Goal: Task Accomplishment & Management: Manage account settings

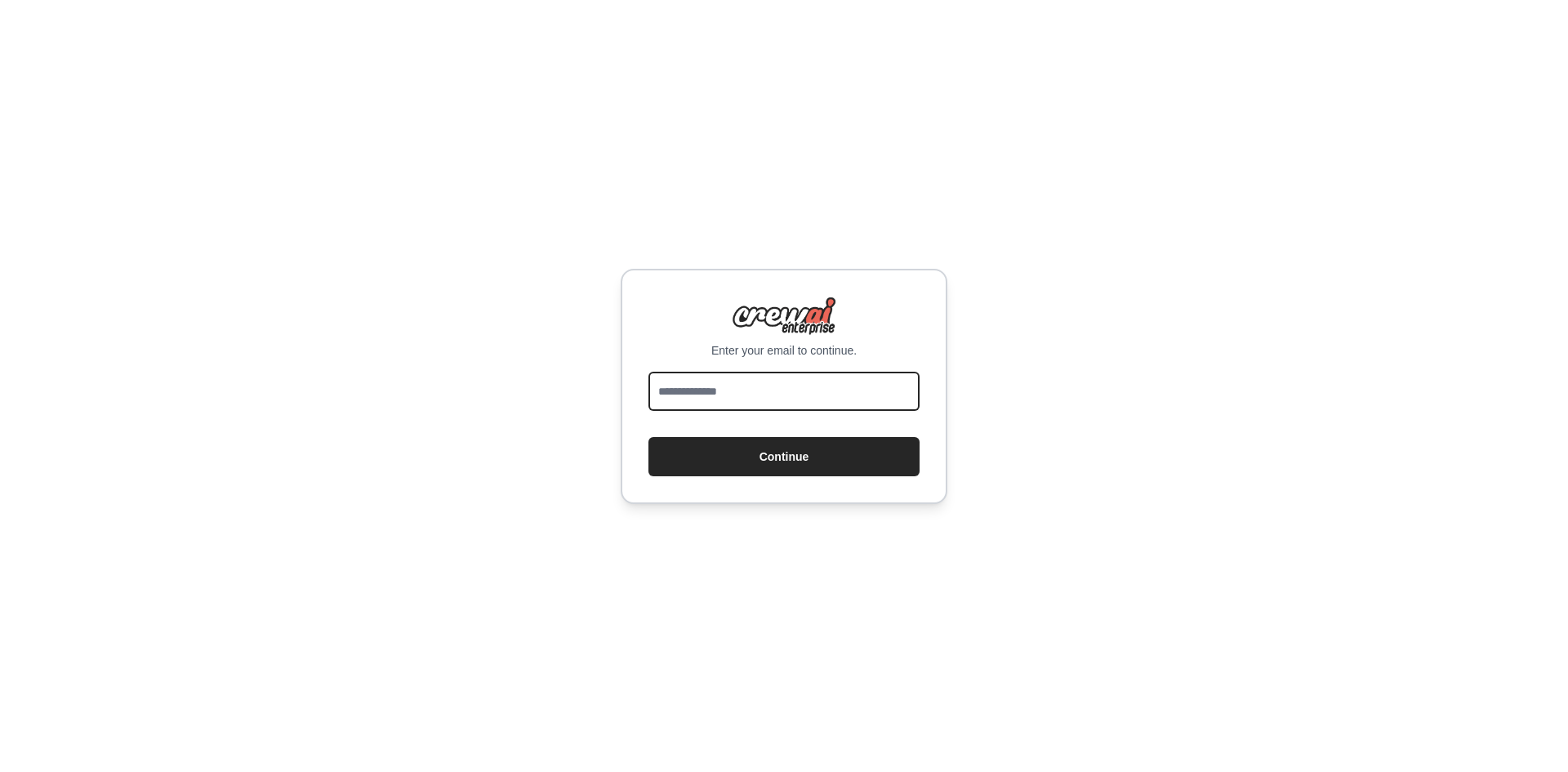
click at [716, 390] on input "email" at bounding box center [784, 391] width 271 height 39
type input "**********"
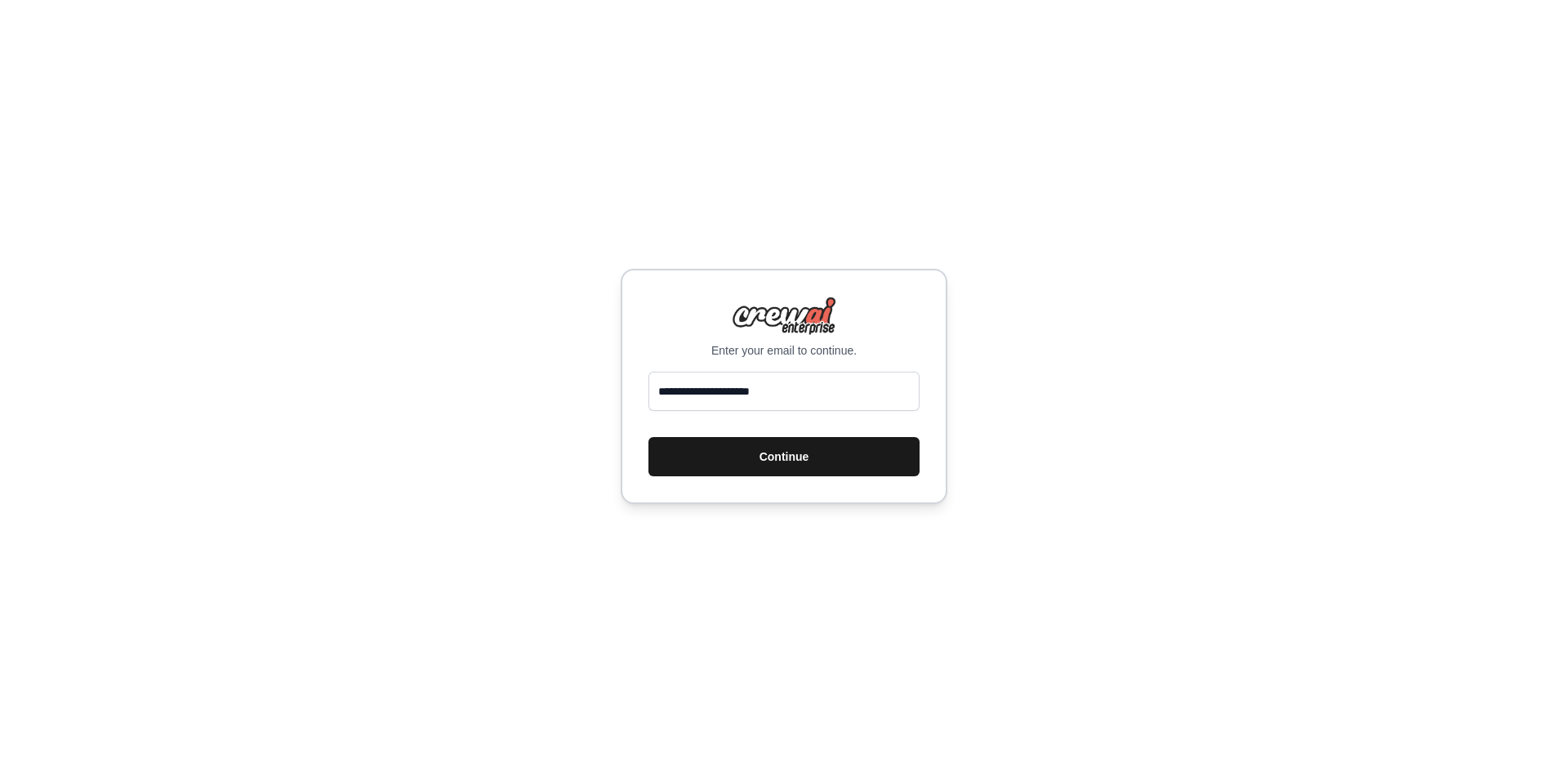
click at [779, 466] on button "Continue" at bounding box center [784, 456] width 271 height 39
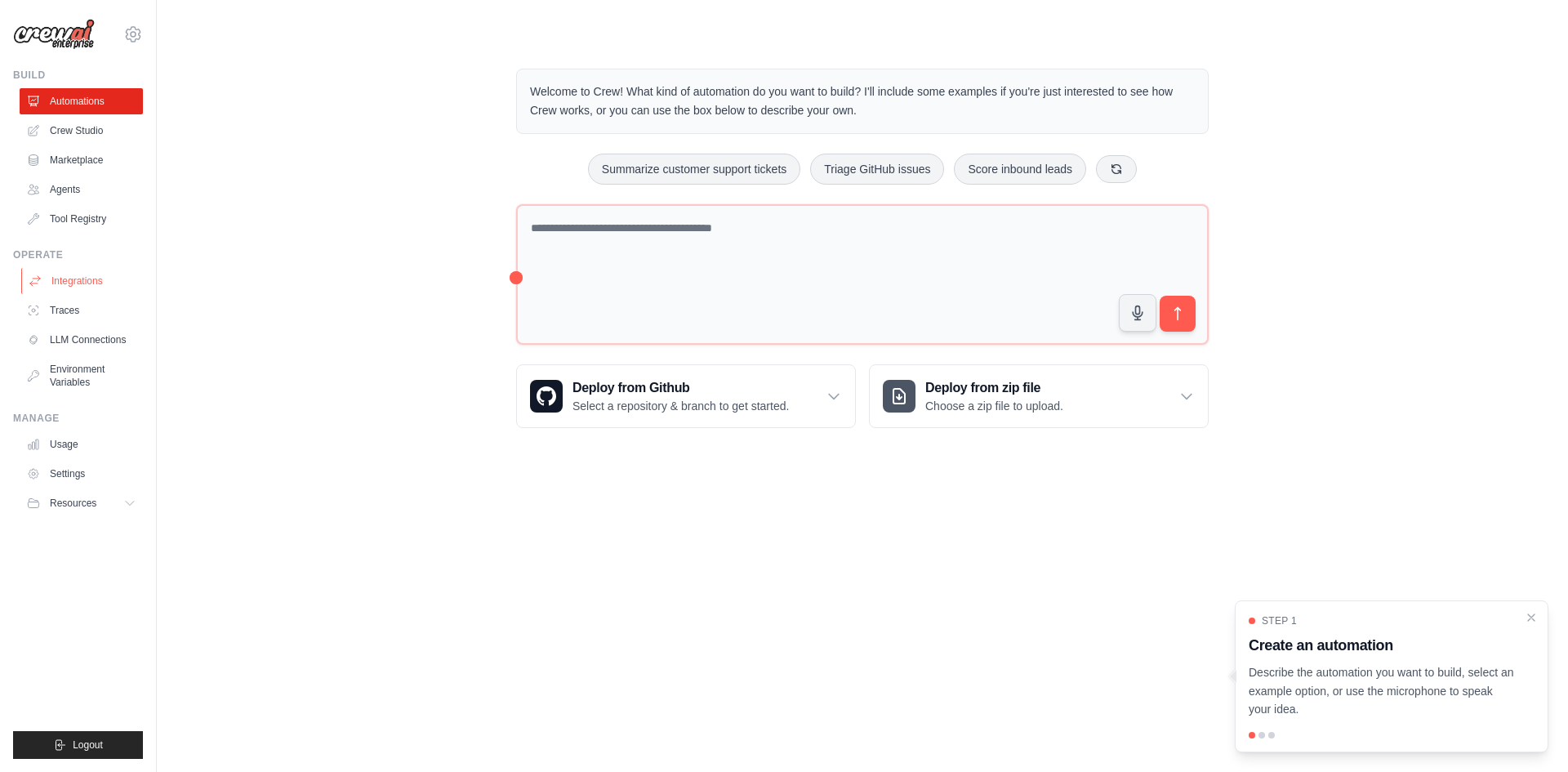
click at [56, 279] on link "Integrations" at bounding box center [83, 280] width 123 height 26
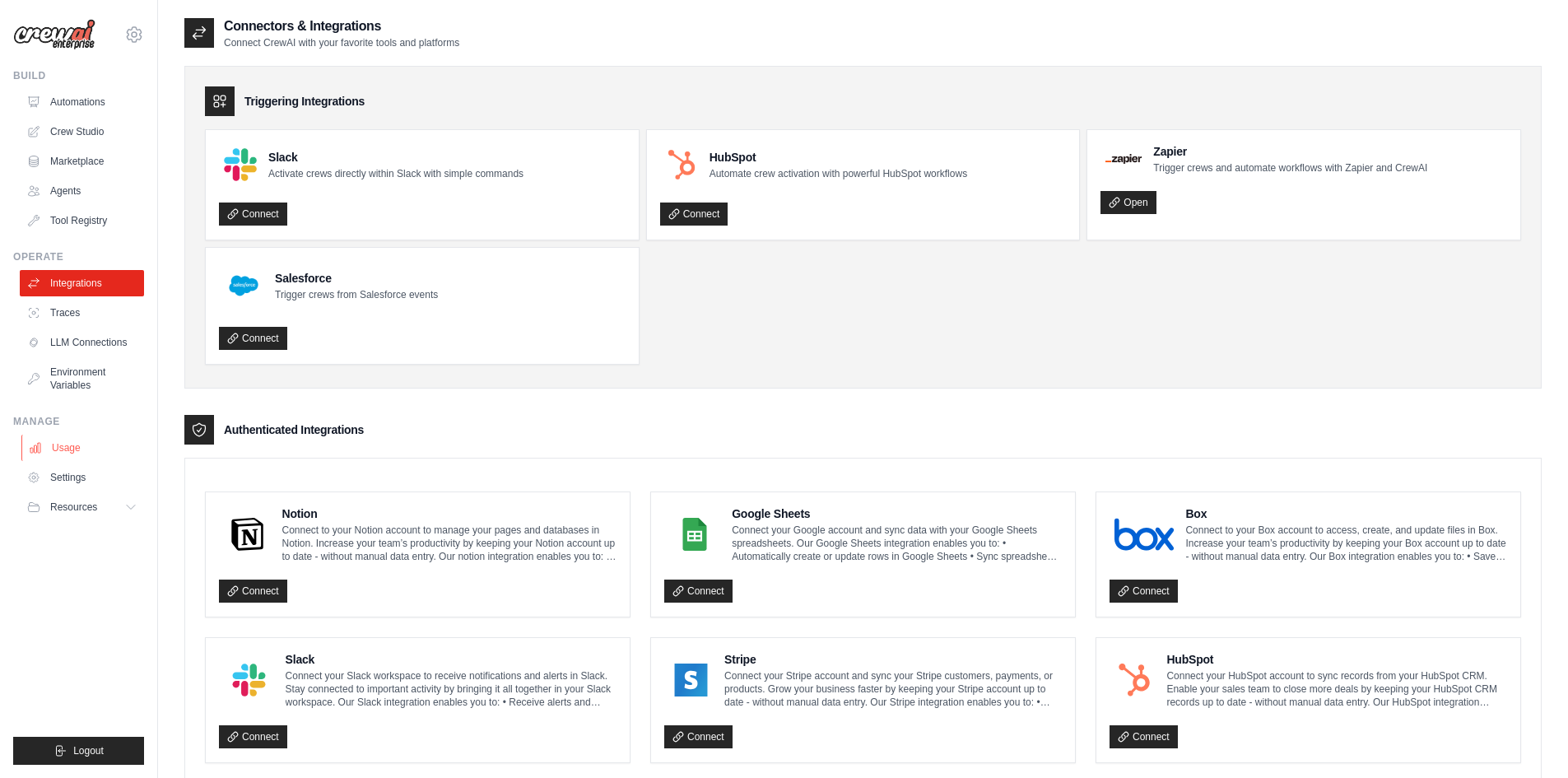
click at [61, 444] on link "Usage" at bounding box center [83, 447] width 124 height 26
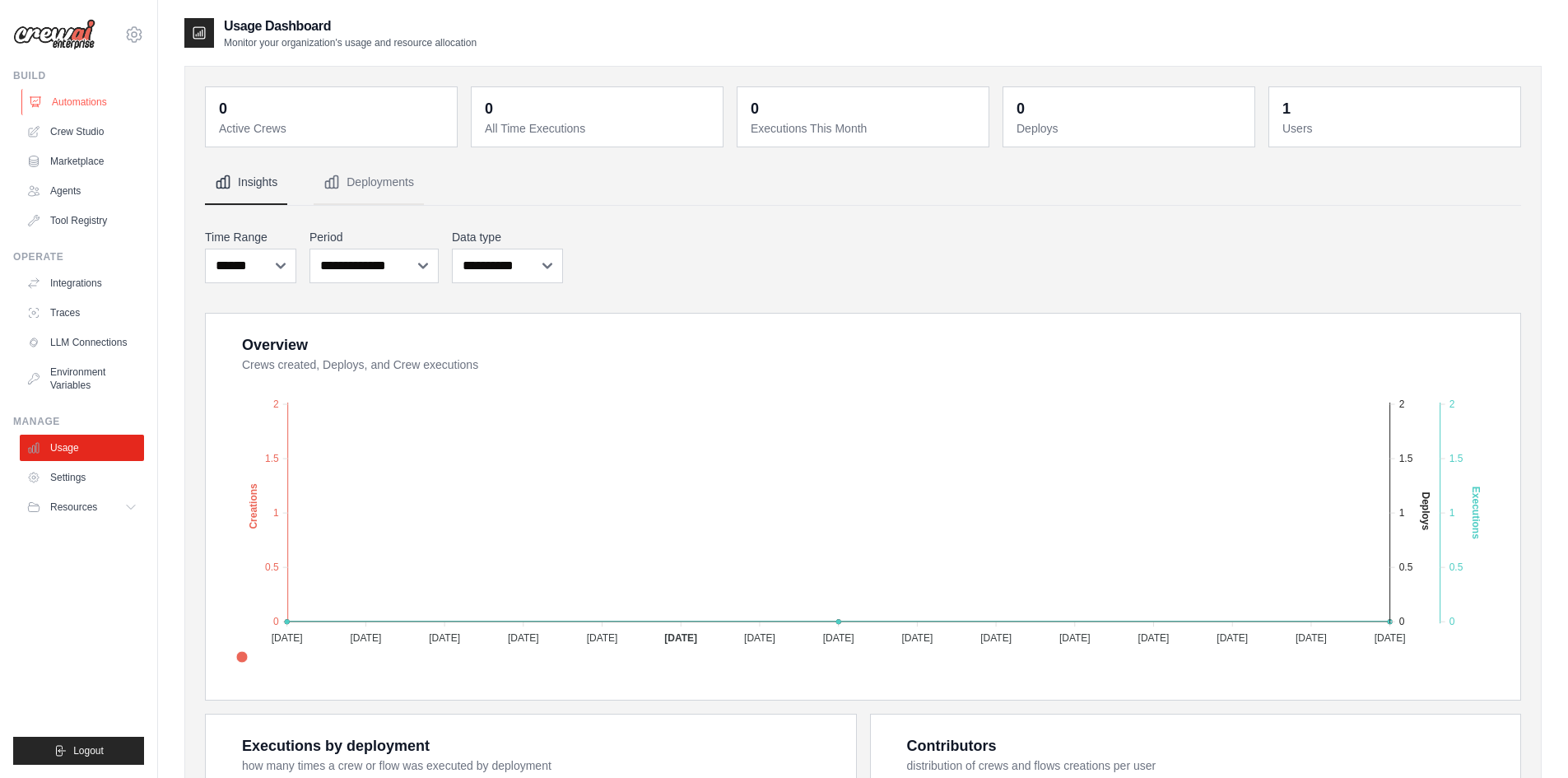
click at [85, 103] on link "Automations" at bounding box center [83, 102] width 124 height 26
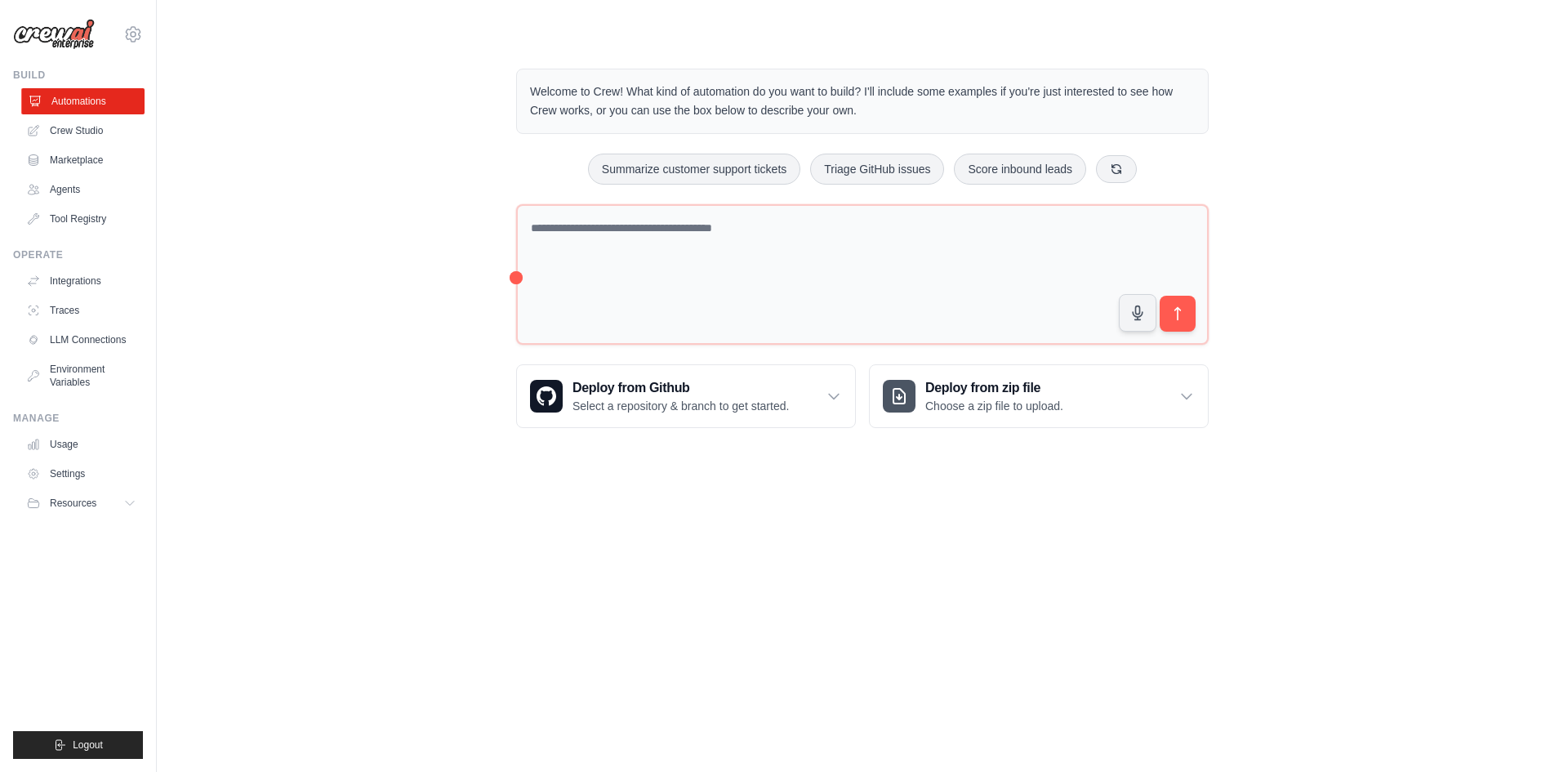
click at [70, 105] on link "Automations" at bounding box center [83, 101] width 123 height 26
click at [70, 105] on link "Automations" at bounding box center [82, 101] width 123 height 26
click at [70, 138] on link "Crew Studio" at bounding box center [83, 130] width 123 height 26
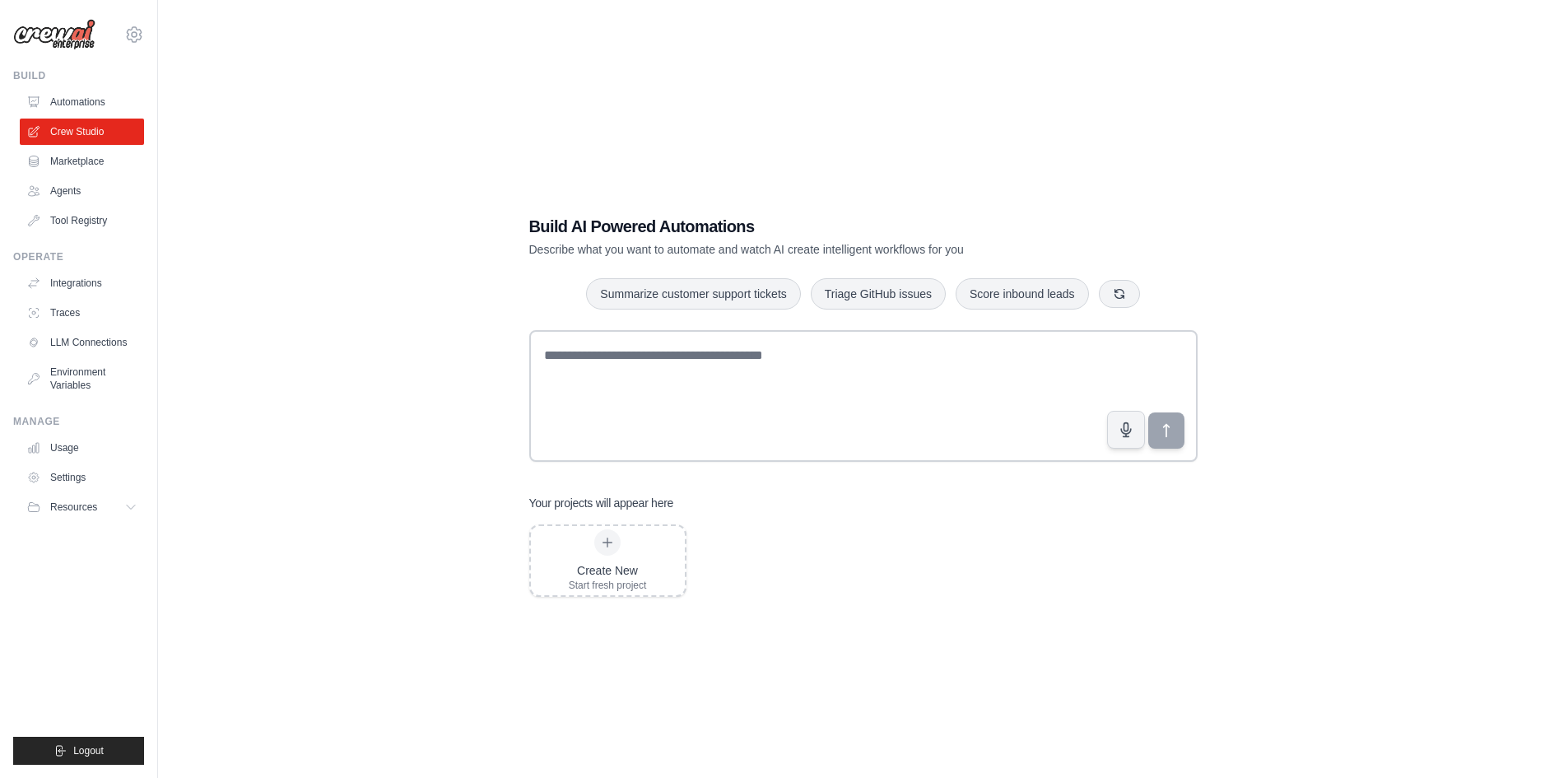
click at [73, 38] on img at bounding box center [55, 34] width 82 height 31
click at [133, 37] on icon at bounding box center [134, 34] width 5 height 5
click at [101, 105] on link "Settings" at bounding box center [134, 111] width 145 height 29
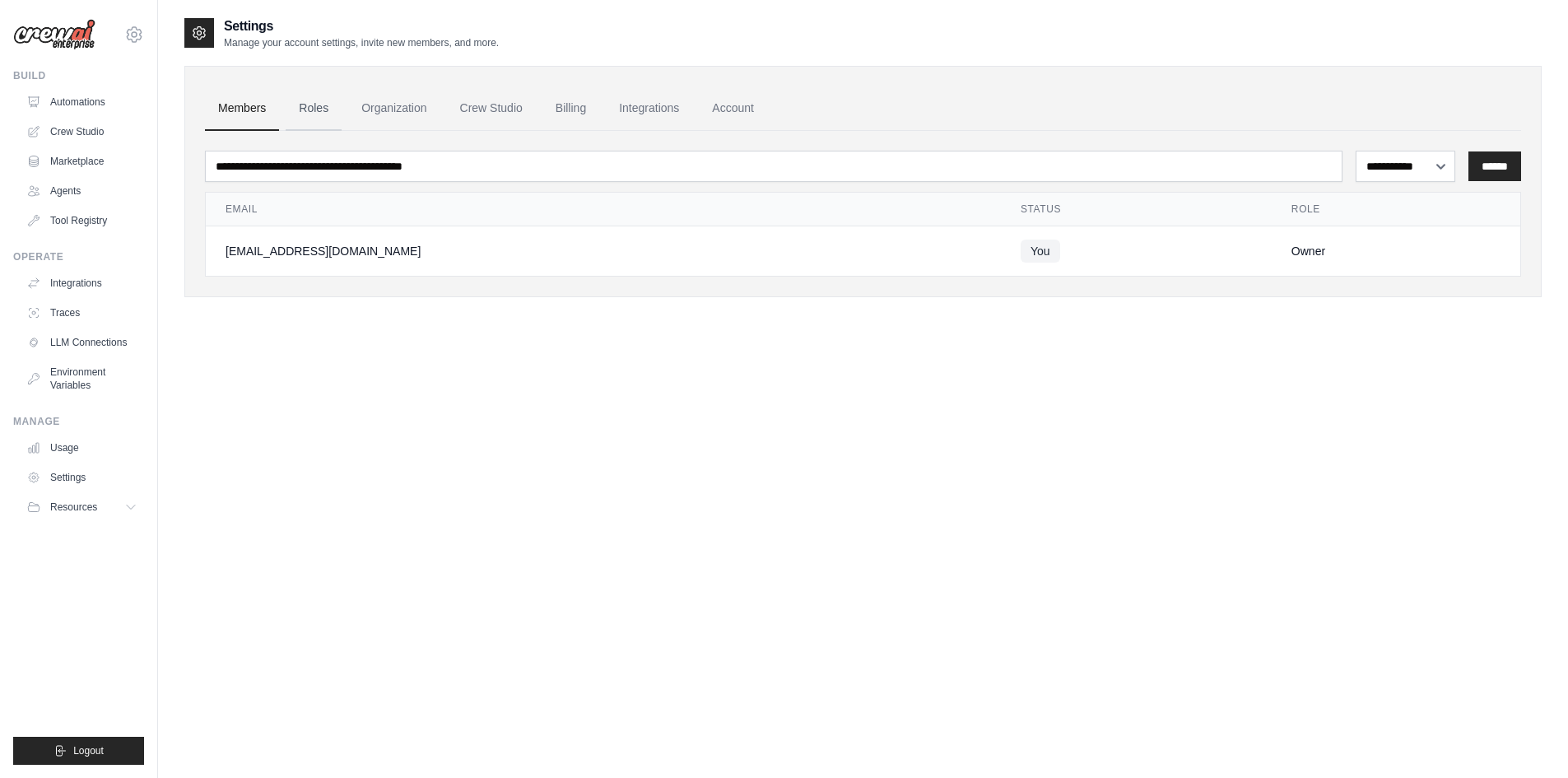
click at [308, 113] on link "Roles" at bounding box center [313, 108] width 56 height 45
click at [564, 113] on link "Billing" at bounding box center [571, 108] width 57 height 45
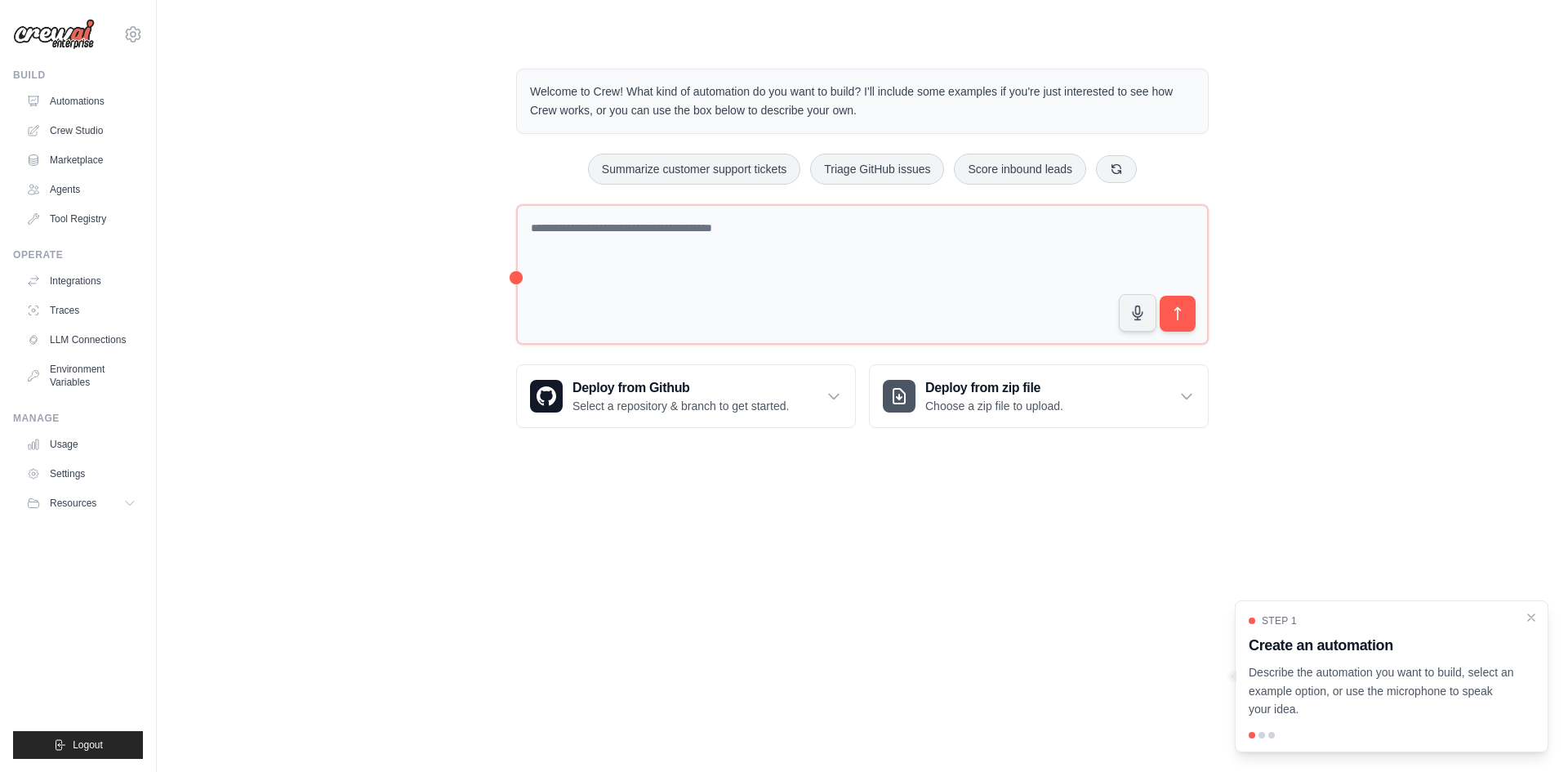
click at [1525, 608] on div "Step 1 Create an automation Describe the automation you want to build, select a…" at bounding box center [1391, 676] width 313 height 152
click at [80, 121] on link "Crew Studio" at bounding box center [83, 130] width 123 height 26
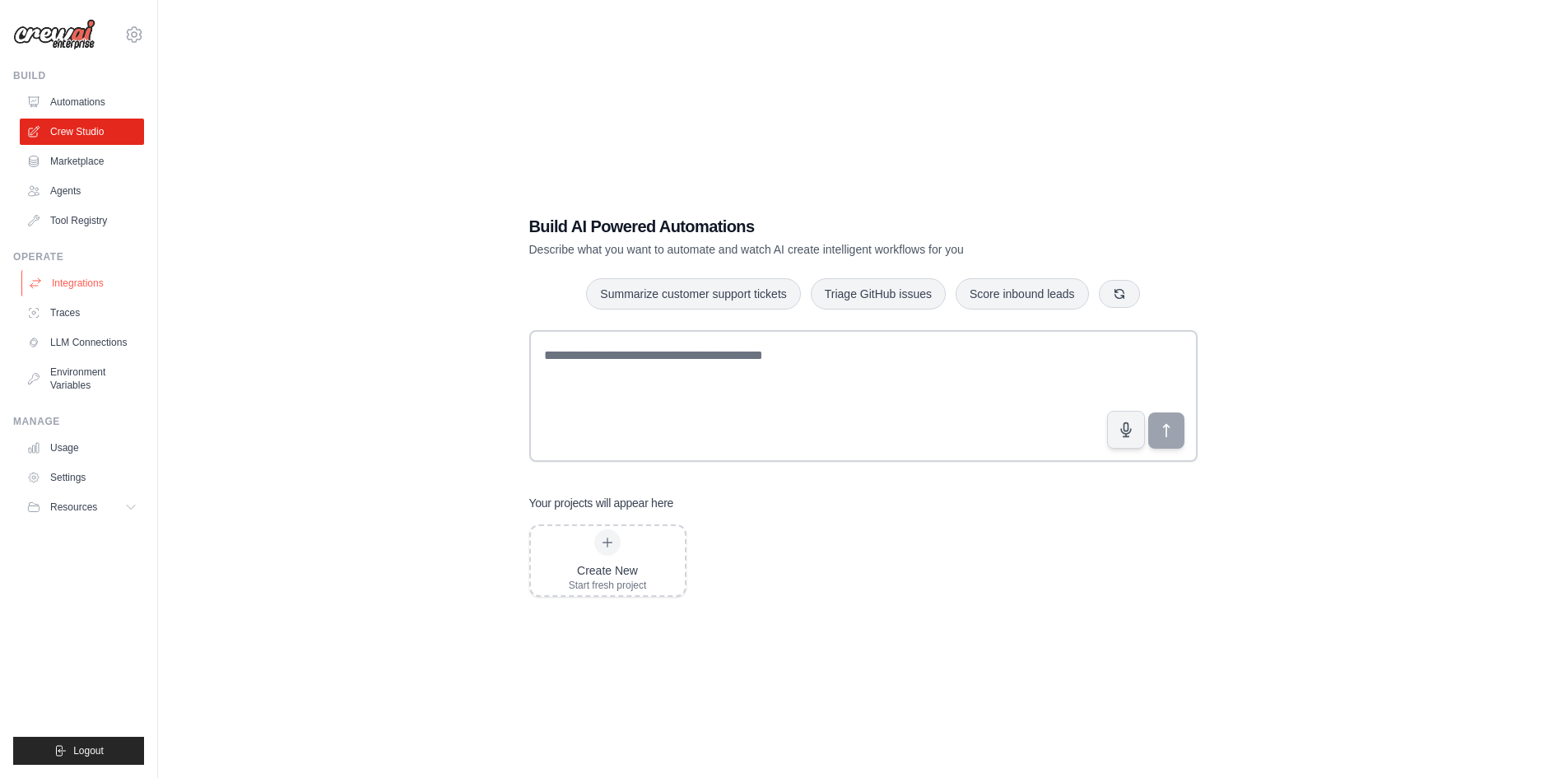
click at [79, 283] on link "Integrations" at bounding box center [83, 282] width 124 height 26
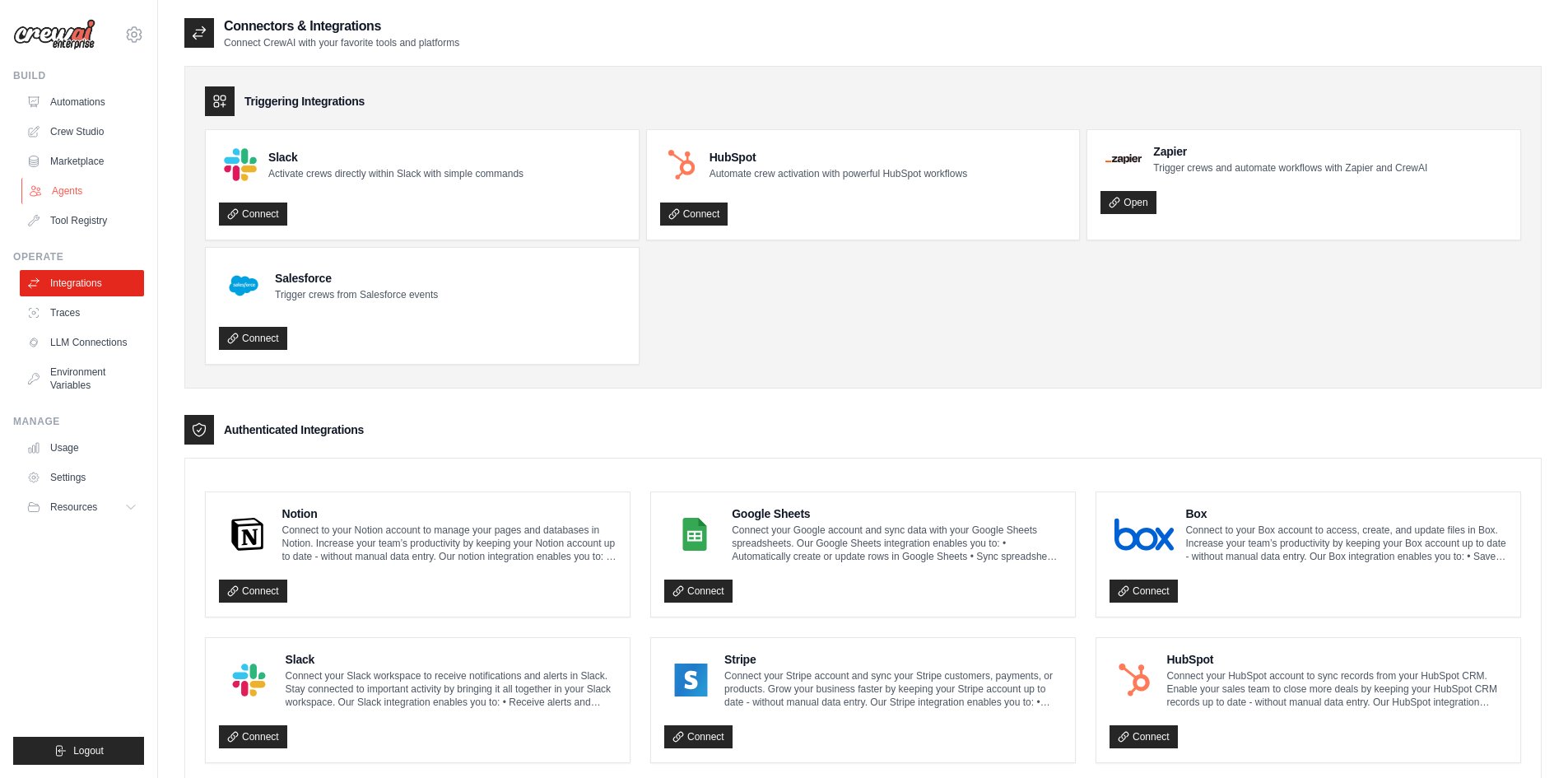
click at [59, 189] on link "Agents" at bounding box center [83, 191] width 124 height 26
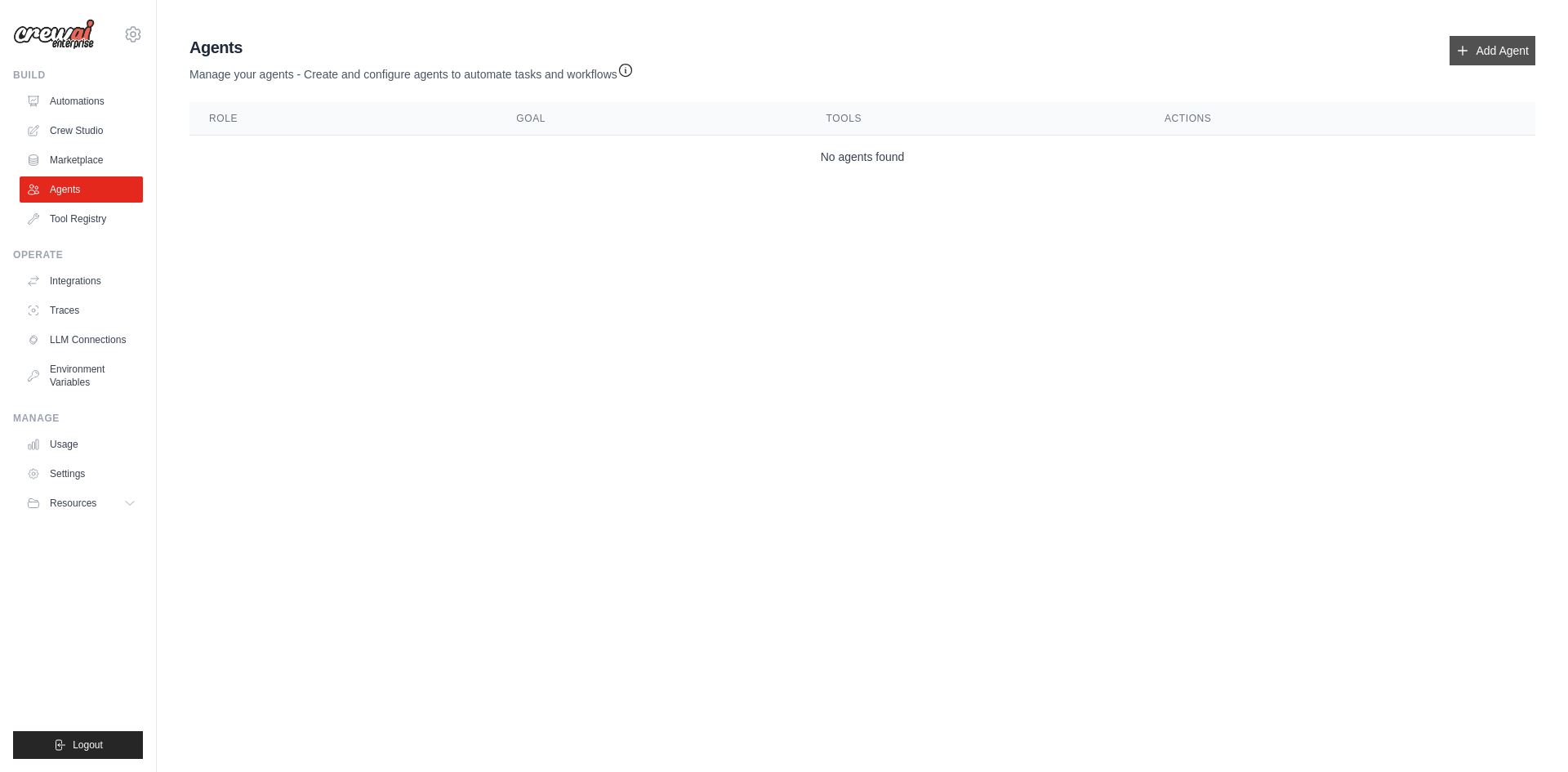
click at [1455, 55] on link "Add Agent" at bounding box center [1492, 50] width 86 height 29
click at [1470, 55] on link "Add Agent" at bounding box center [1492, 50] width 86 height 29
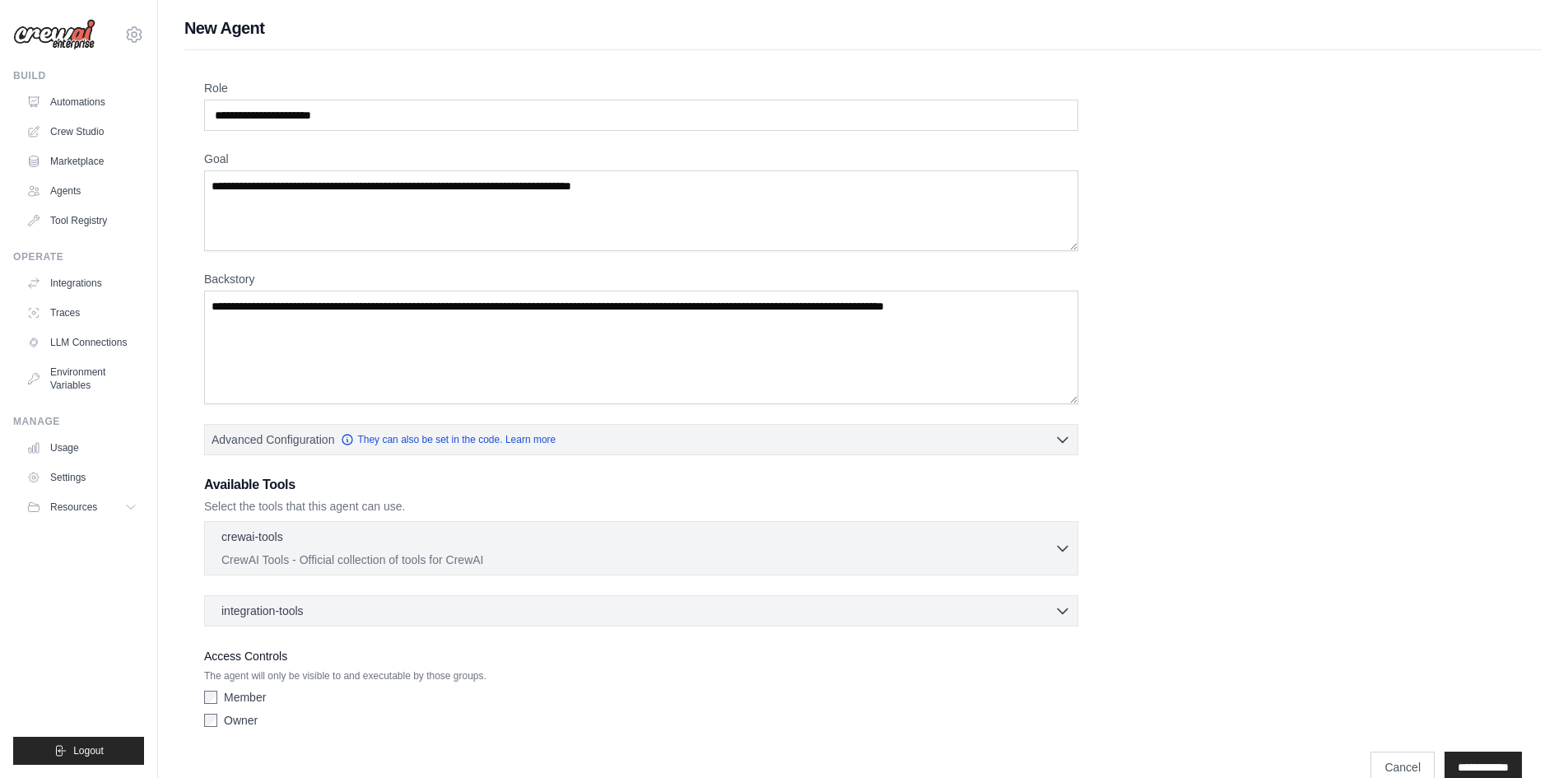
click at [57, 34] on img at bounding box center [55, 34] width 82 height 31
click at [58, 470] on link "Settings" at bounding box center [83, 477] width 124 height 26
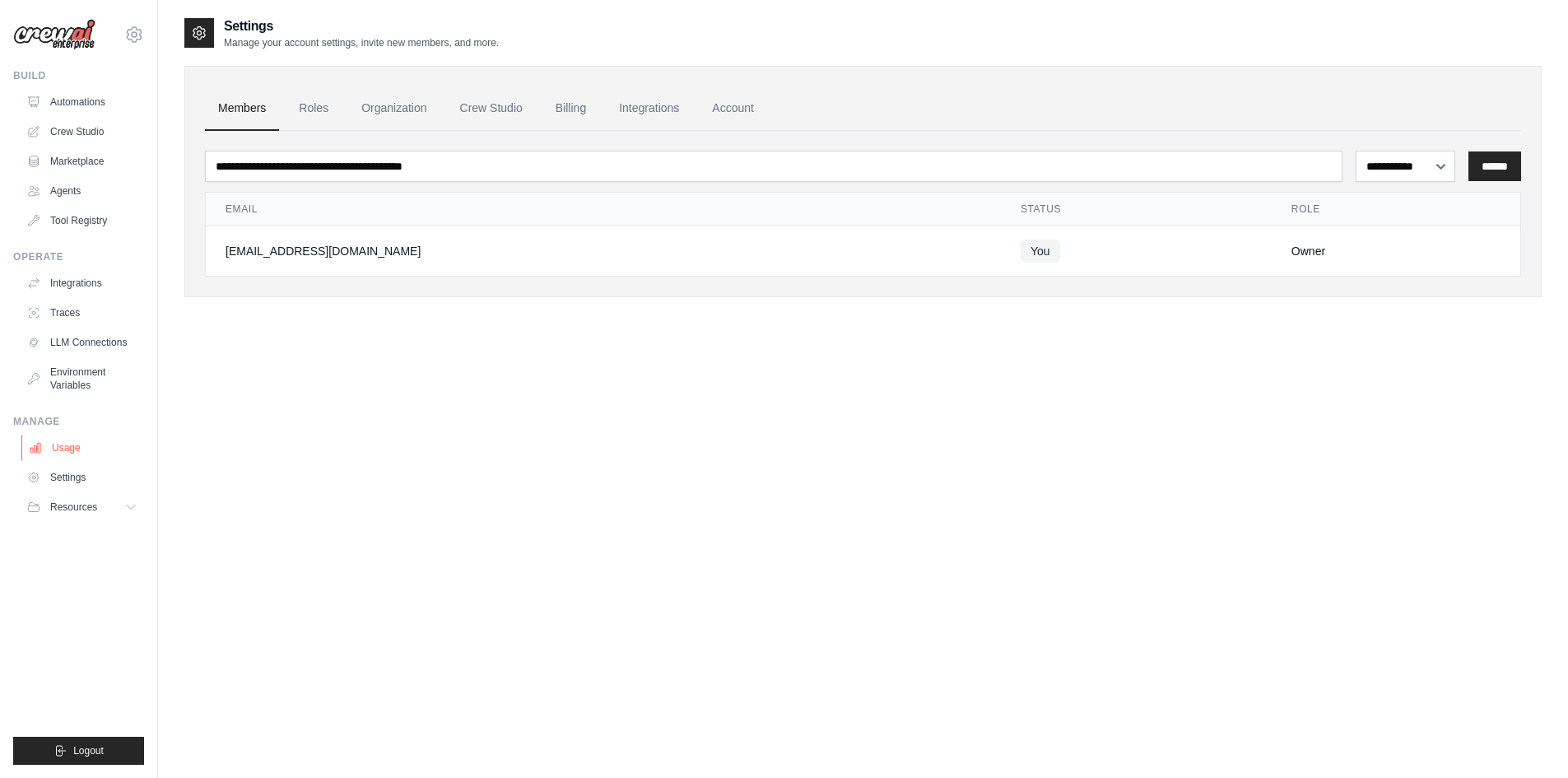
click at [61, 438] on link "Usage" at bounding box center [83, 447] width 124 height 26
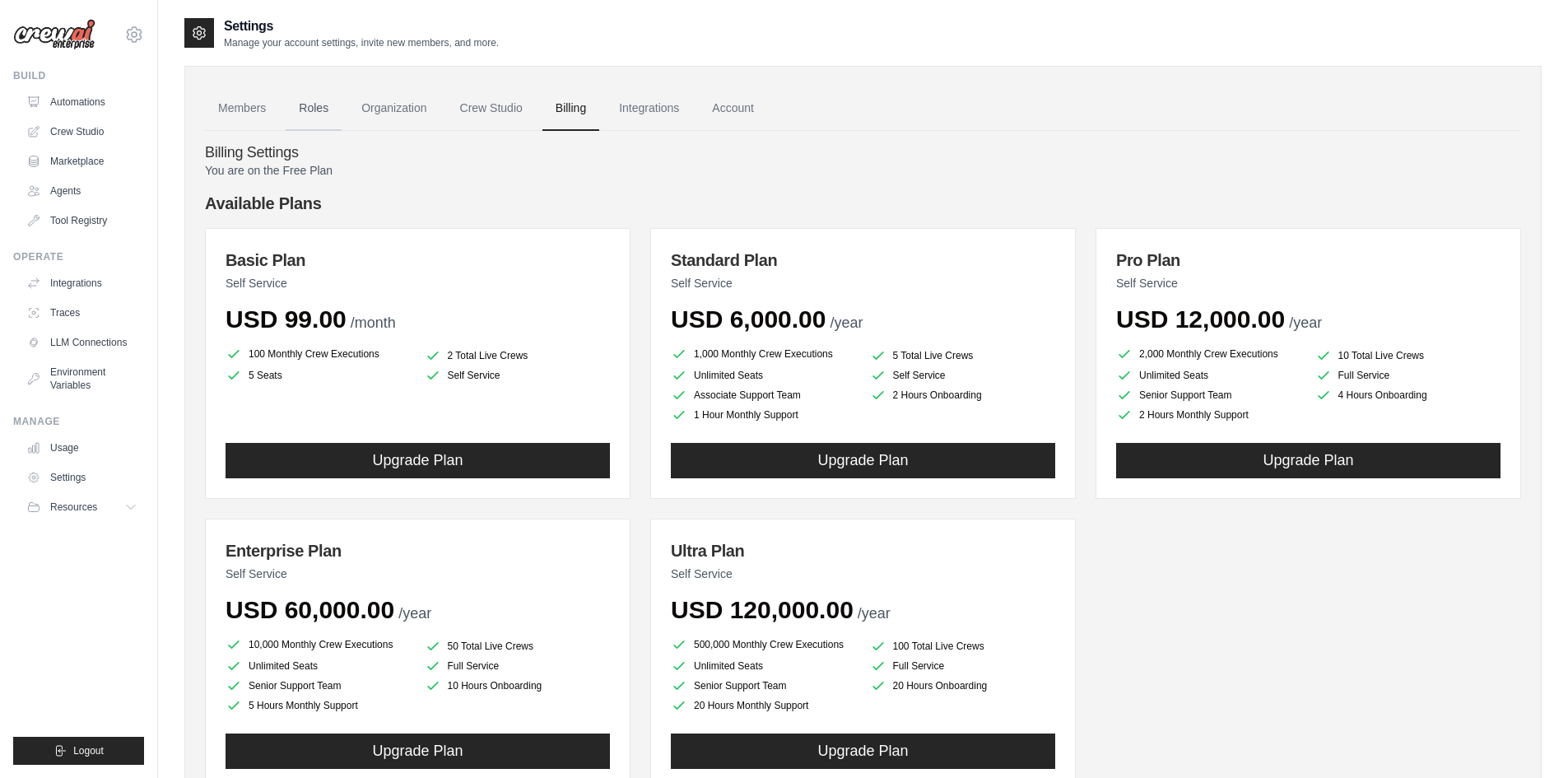
click at [322, 108] on link "Roles" at bounding box center [313, 108] width 56 height 45
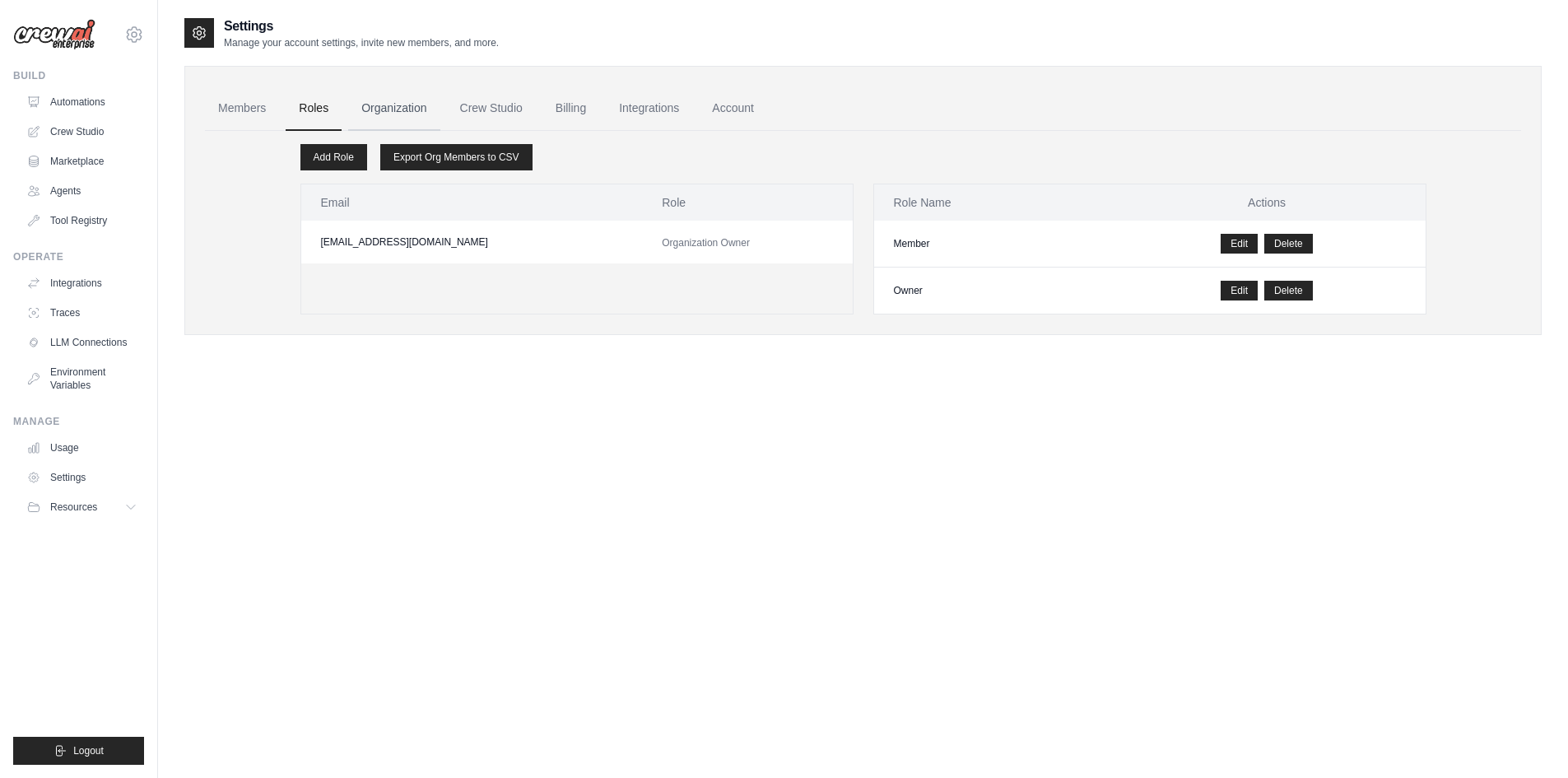
click at [373, 107] on link "Organization" at bounding box center [393, 108] width 92 height 45
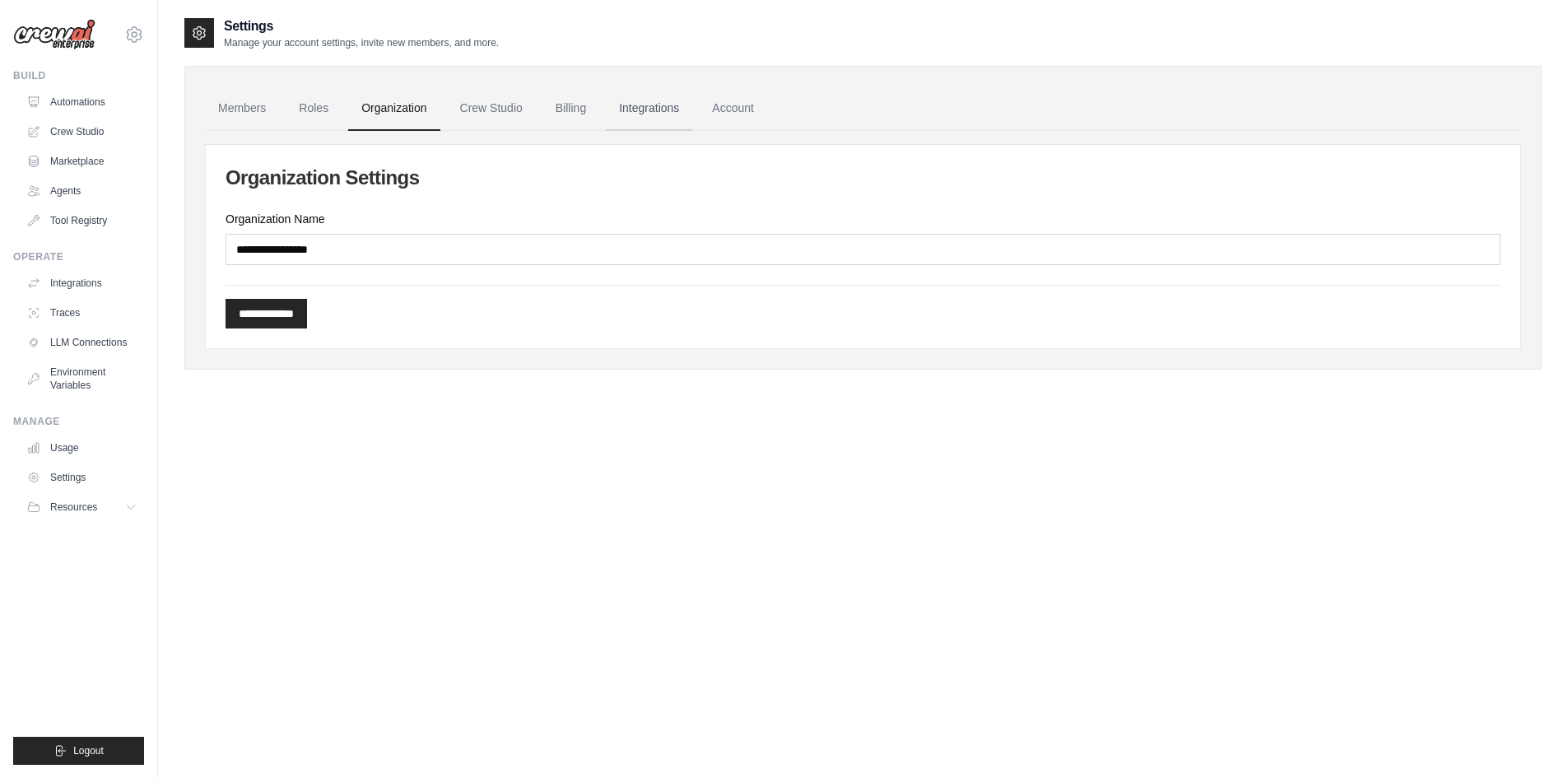
click at [638, 107] on link "Integrations" at bounding box center [649, 108] width 87 height 45
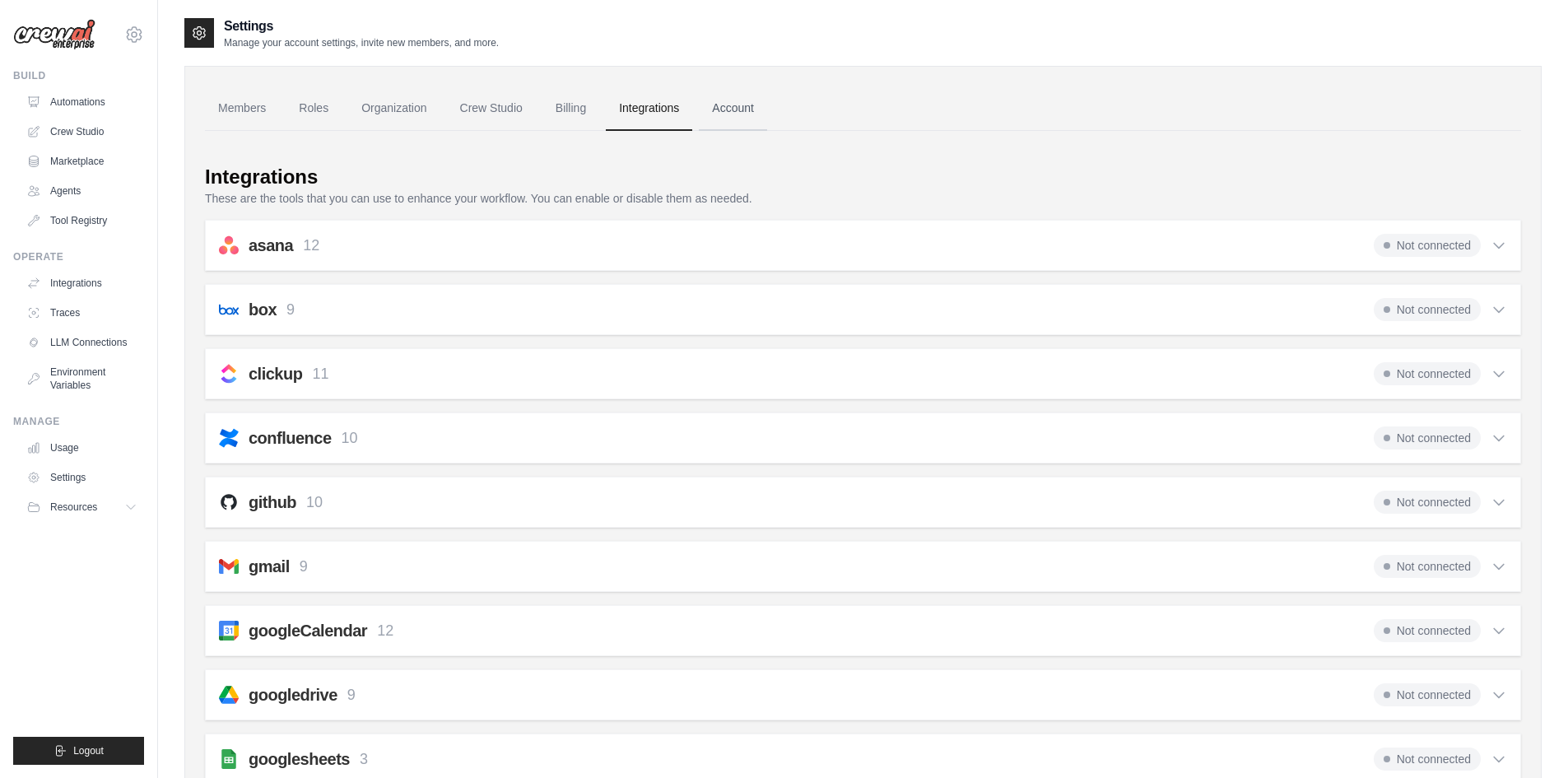
click at [712, 109] on link "Account" at bounding box center [733, 108] width 68 height 45
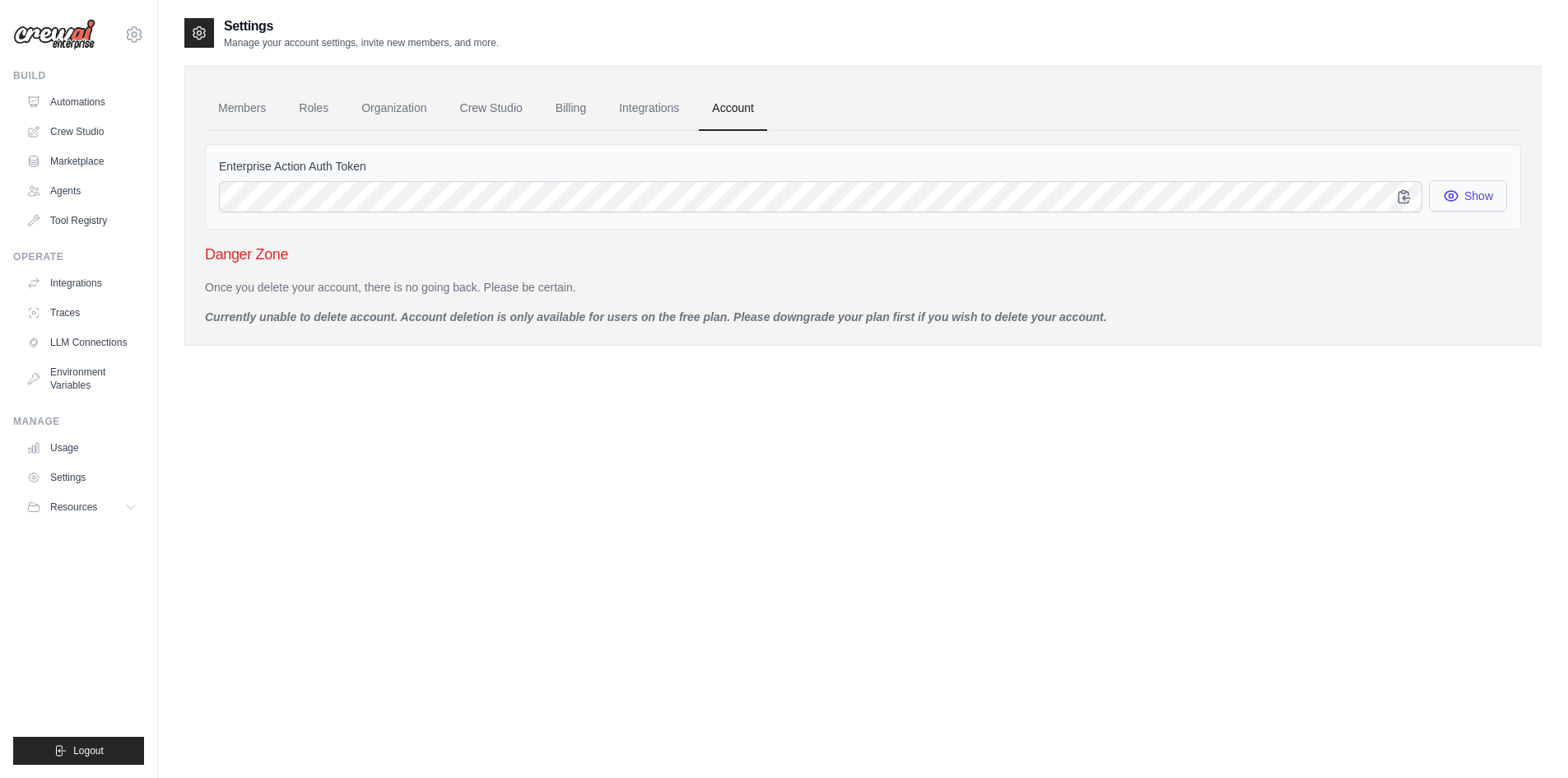
click at [1455, 195] on icon "button" at bounding box center [1451, 196] width 17 height 17
click at [1401, 196] on icon "button" at bounding box center [1404, 196] width 17 height 17
